Goal: Task Accomplishment & Management: Manage account settings

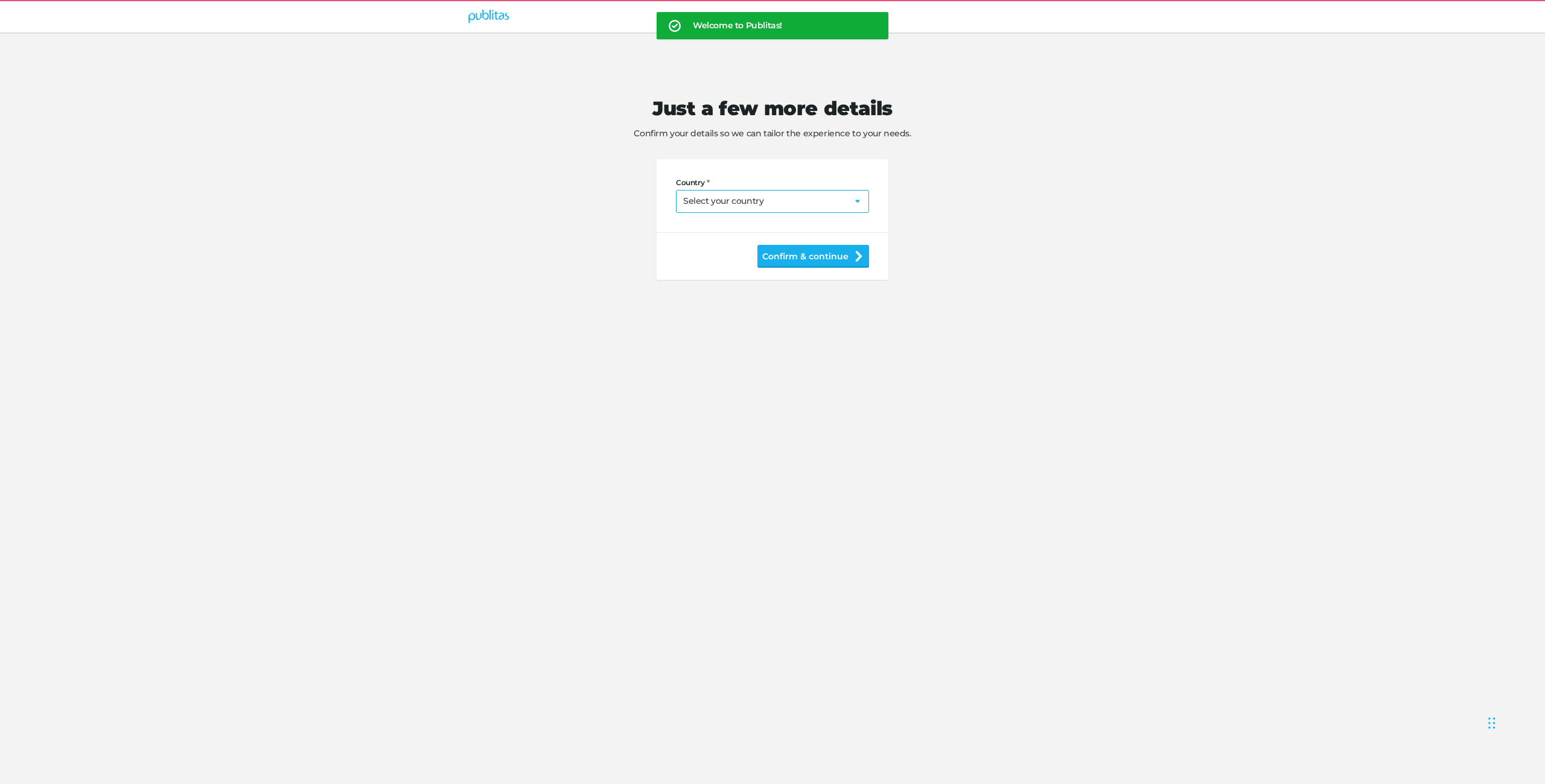
click at [730, 205] on select "Select your country Afghanistan Albania Algeria American Samoa Andorra Angola A…" at bounding box center [772, 201] width 193 height 23
select select "US"
click at [806, 310] on button "Confirm & continue" at bounding box center [813, 302] width 111 height 23
click at [771, 252] on input "Postal code" at bounding box center [772, 247] width 193 height 23
type input "12345"
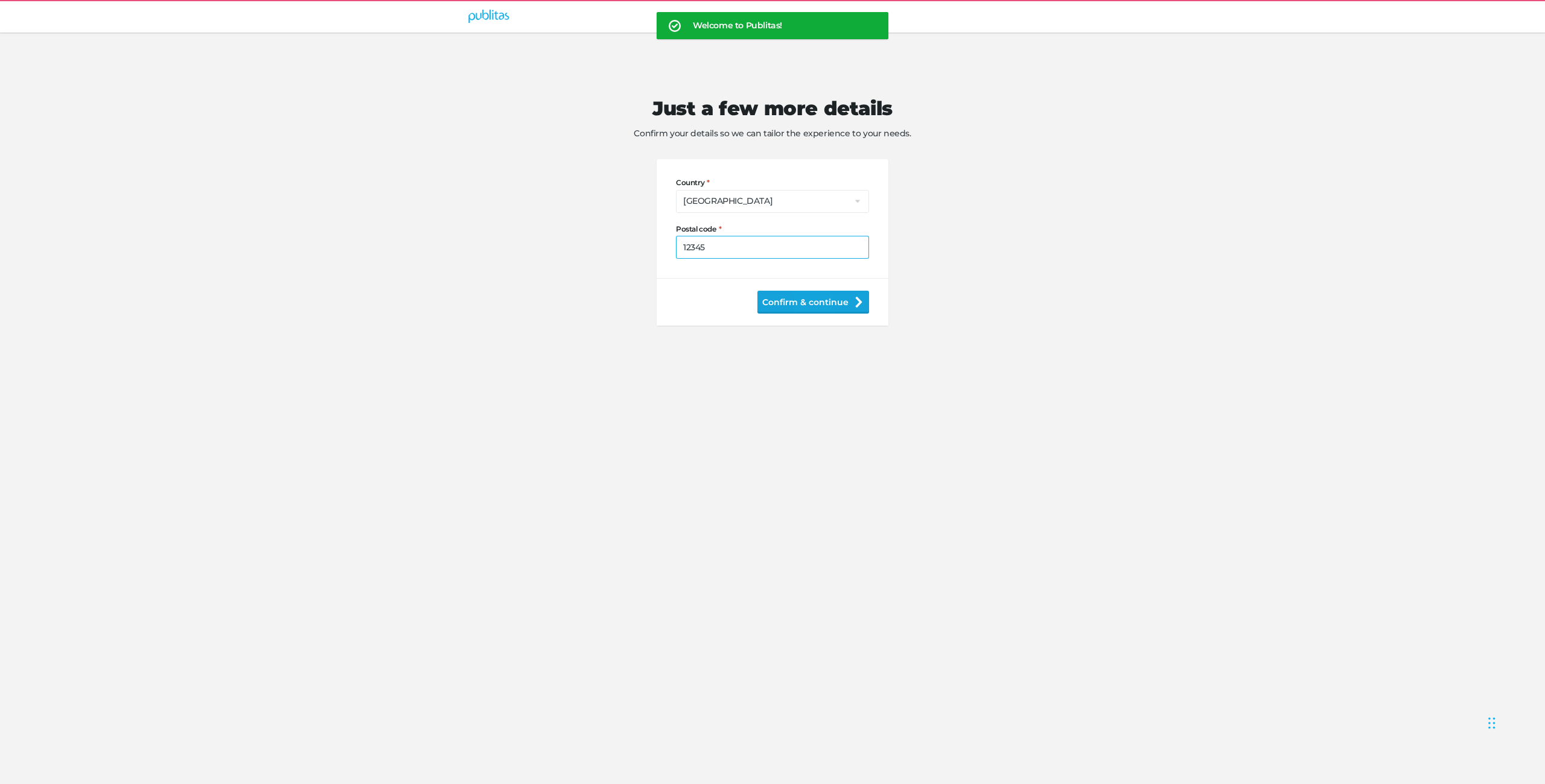
click at [811, 298] on button "Confirm & continue" at bounding box center [813, 302] width 111 height 23
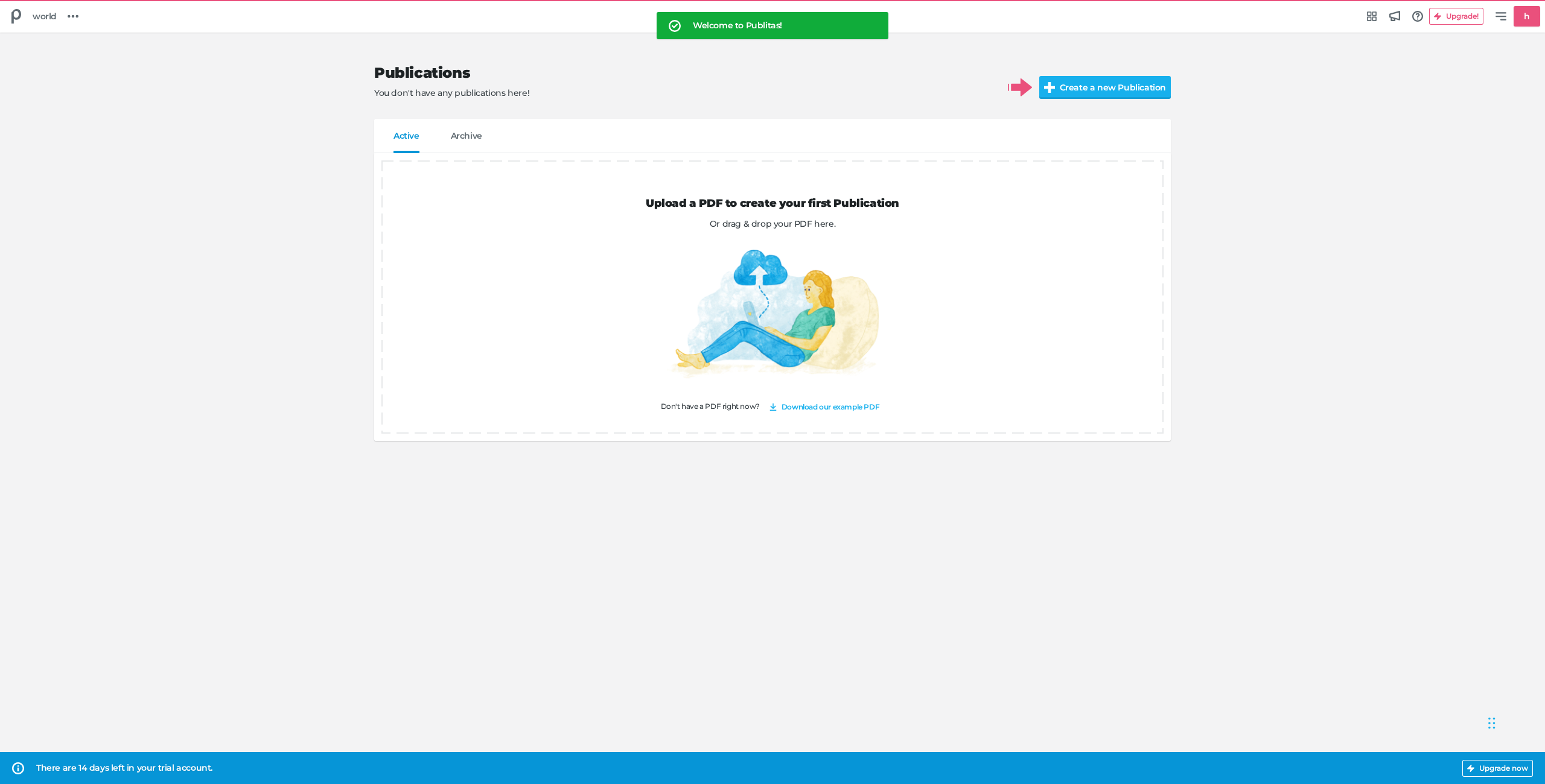
click at [698, 97] on p "You don't have any publications here!" at bounding box center [681, 93] width 614 height 13
click at [669, 238] on div "Upload a PDF to create your first Publication Or drag & drop your PDF here. Don…" at bounding box center [772, 297] width 796 height 288
click at [771, 303] on div at bounding box center [772, 314] width 212 height 129
click at [775, 262] on div at bounding box center [772, 314] width 212 height 129
drag, startPoint x: 796, startPoint y: 316, endPoint x: 809, endPoint y: 357, distance: 43.0
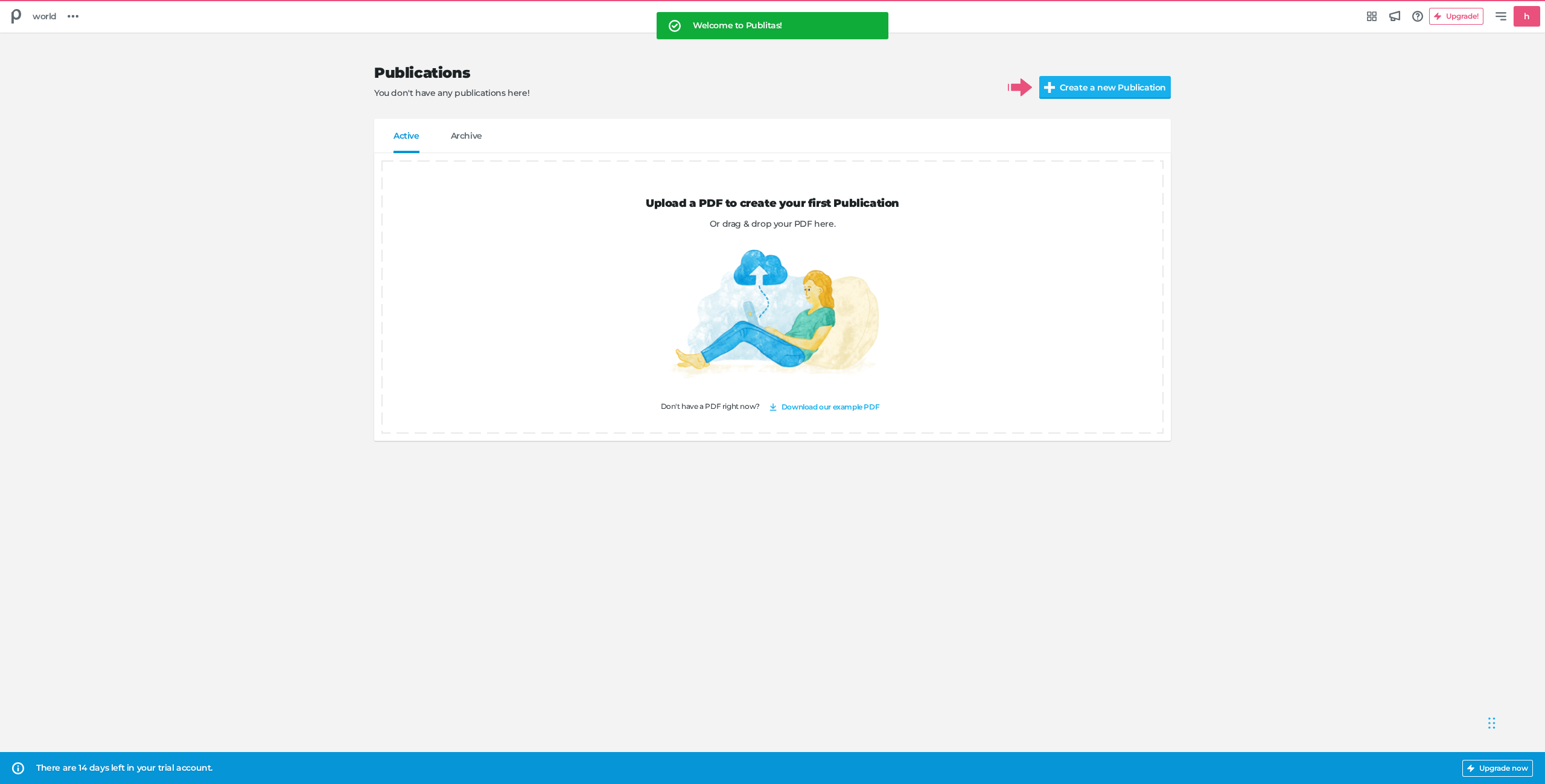
click at [796, 316] on div at bounding box center [772, 314] width 212 height 129
click at [820, 404] on link "Download our example PDF" at bounding box center [824, 407] width 119 height 17
click at [760, 226] on p "Or drag & drop your PDF here." at bounding box center [772, 224] width 782 height 13
click at [830, 203] on h3 "Upload a PDF to create your first Publication" at bounding box center [772, 203] width 782 height 14
click at [796, 316] on div at bounding box center [772, 314] width 212 height 129
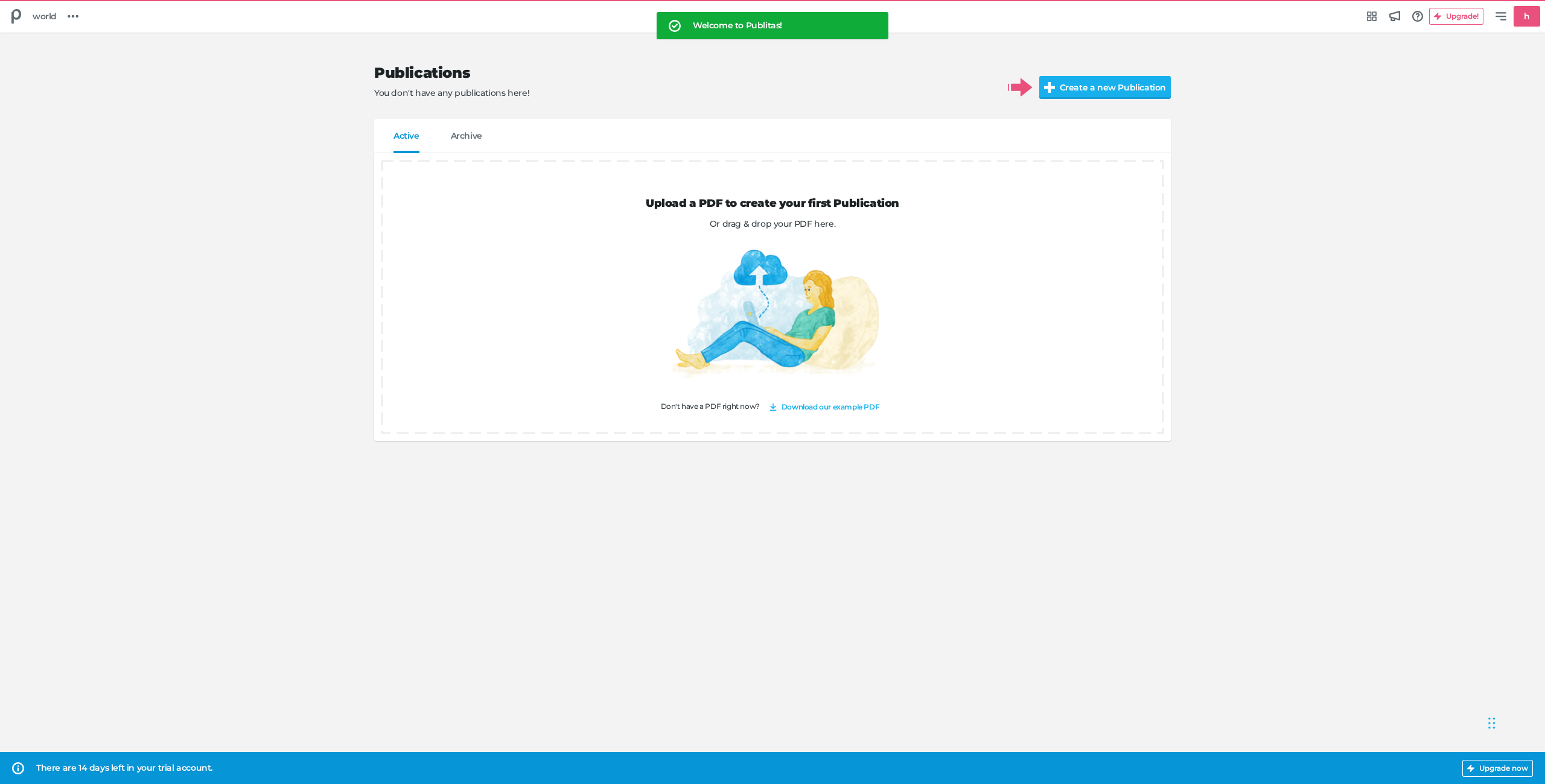
click at [699, 203] on h3 "Upload a PDF to create your first Publication" at bounding box center [772, 203] width 782 height 14
click at [1117, 87] on input "Create a new Publication" at bounding box center [1117, 87] width 158 height 23
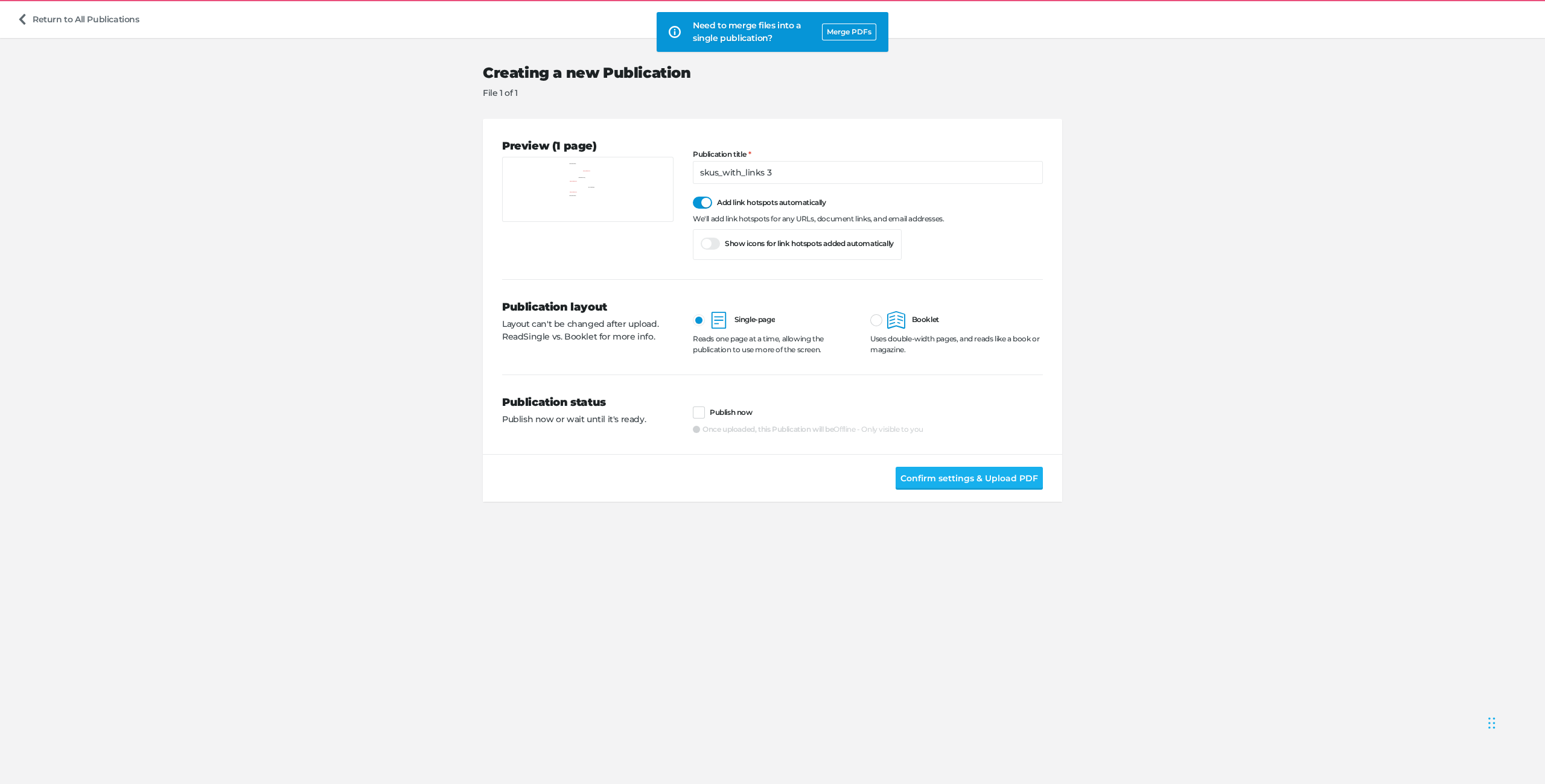
click at [1004, 465] on div "Confirm settings & Upload PDF" at bounding box center [772, 478] width 579 height 48
drag, startPoint x: 977, startPoint y: 470, endPoint x: 967, endPoint y: 490, distance: 22.4
click at [977, 470] on button "Confirm settings & Upload PDF" at bounding box center [969, 478] width 147 height 23
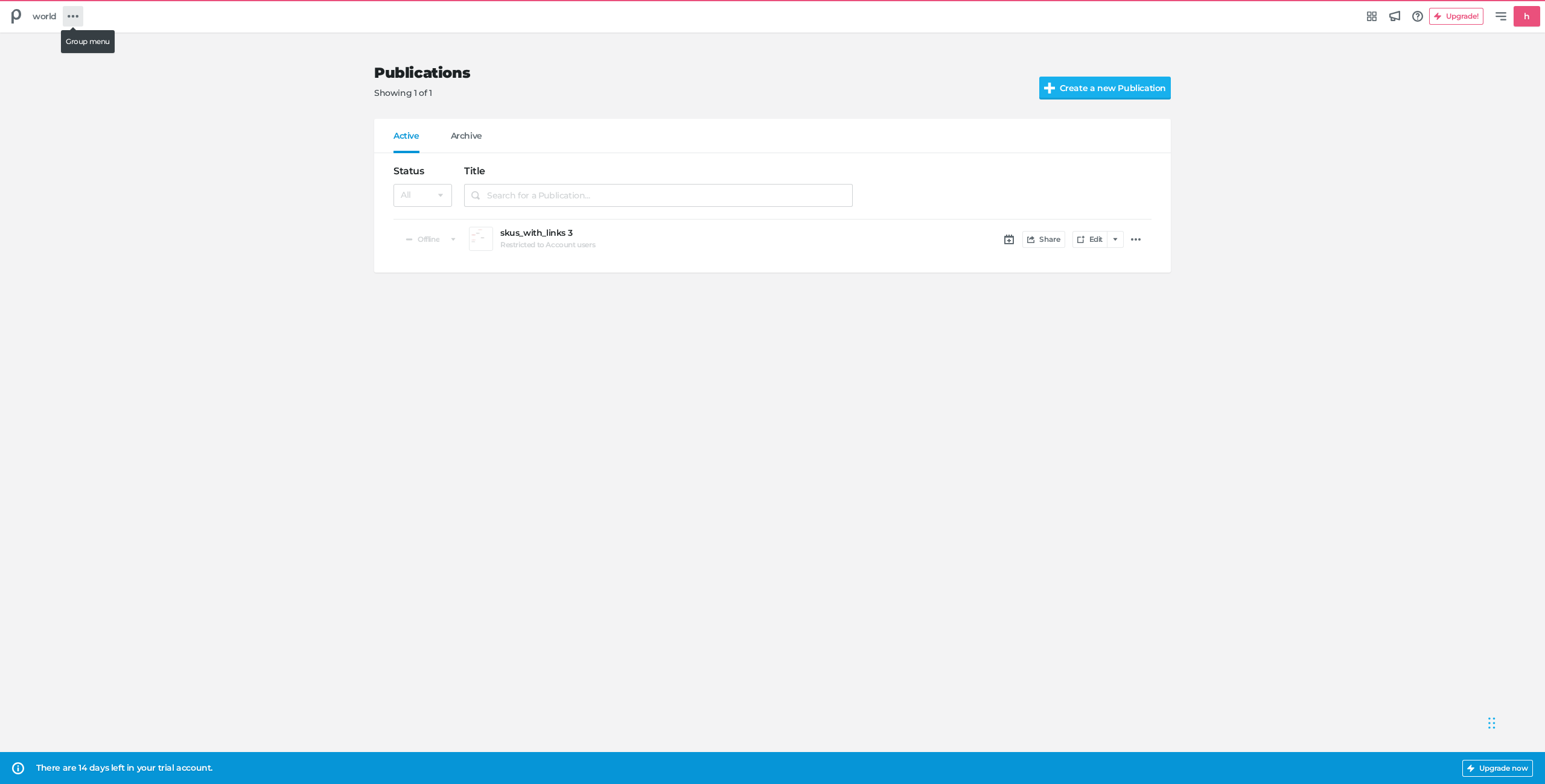
click at [76, 17] on icon at bounding box center [73, 17] width 11 height 3
click at [110, 71] on h5 "Group Settings" at bounding box center [118, 71] width 64 height 10
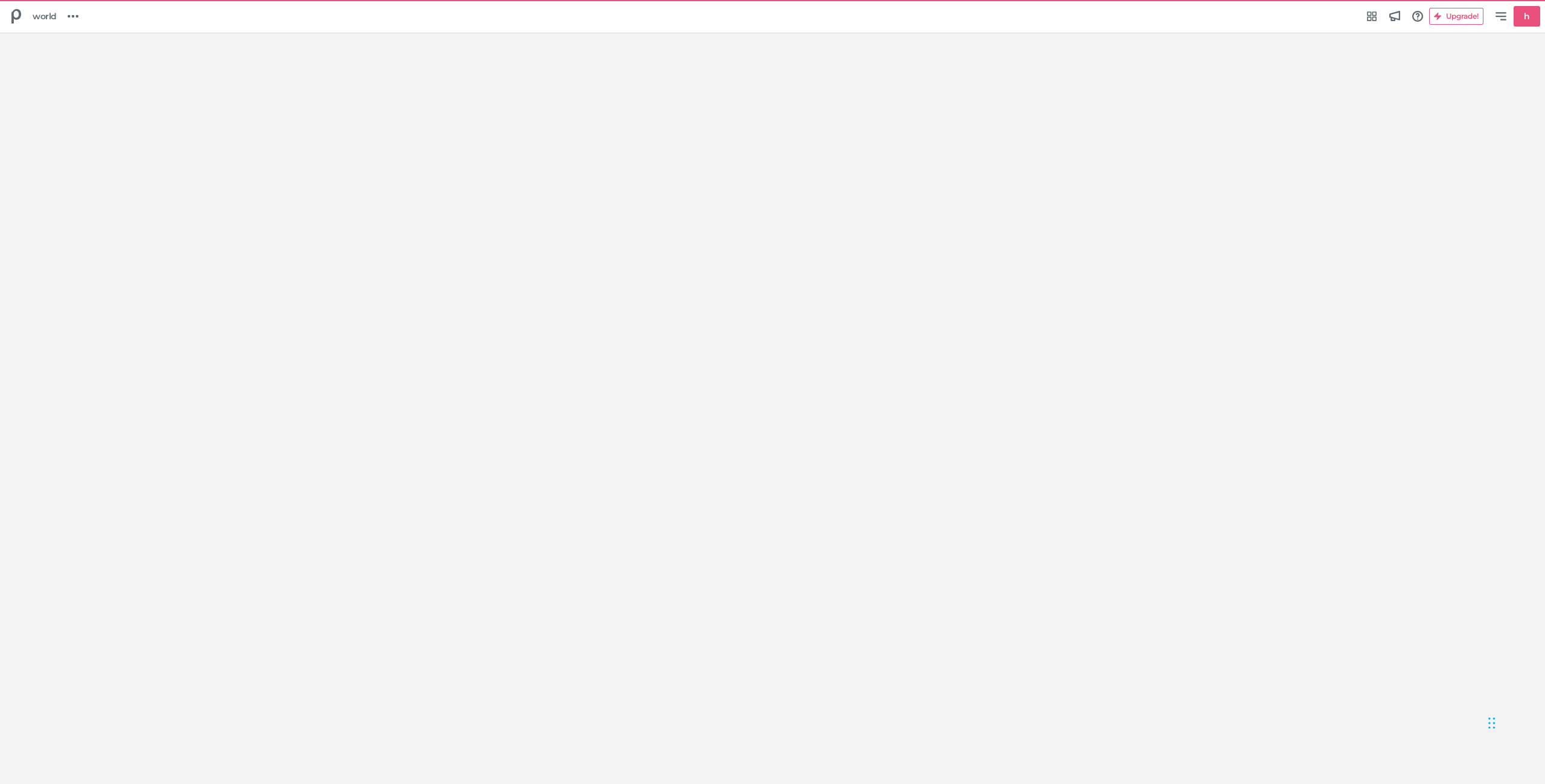
select select "Europe/Amsterdam"
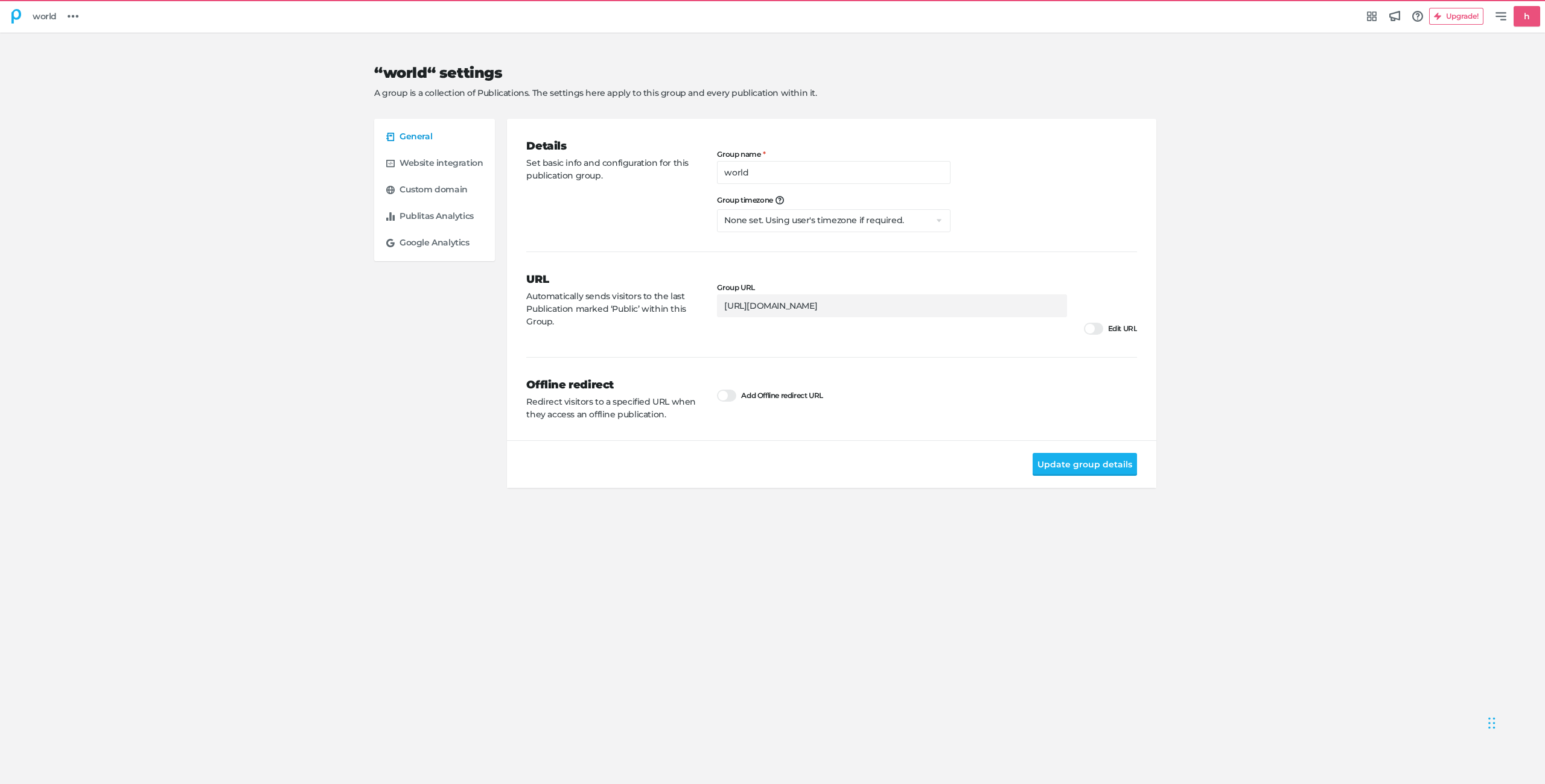
click at [23, 13] on icon at bounding box center [16, 16] width 14 height 14
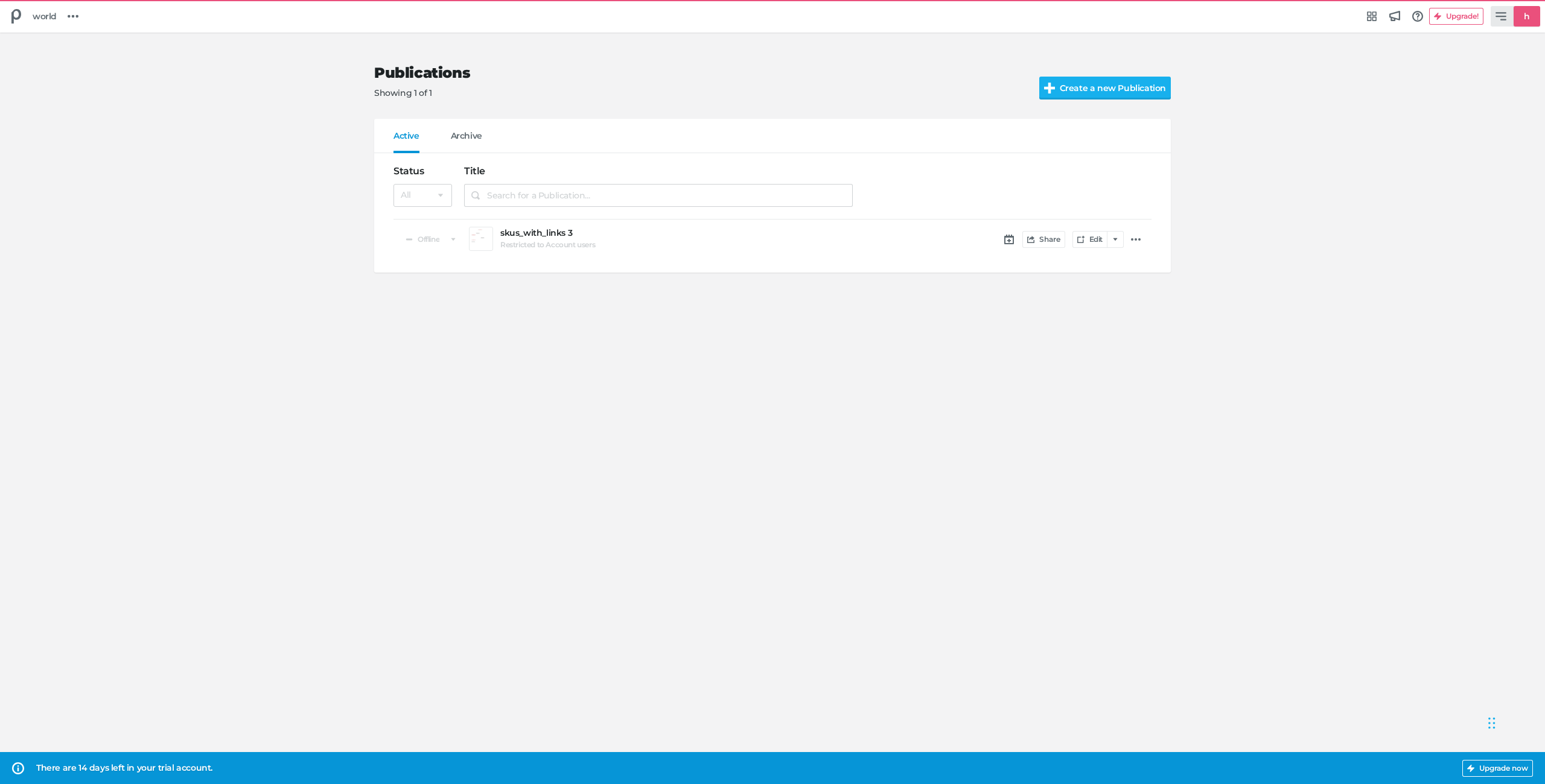
click at [1516, 18] on div "h" at bounding box center [1526, 17] width 26 height 21
click at [1456, 94] on div "Manage account world" at bounding box center [1458, 87] width 141 height 23
click at [529, 231] on h5 "skus_with_links 3" at bounding box center [676, 233] width 352 height 10
click at [52, 21] on span "world" at bounding box center [45, 16] width 24 height 14
